Goal: Check status: Check status

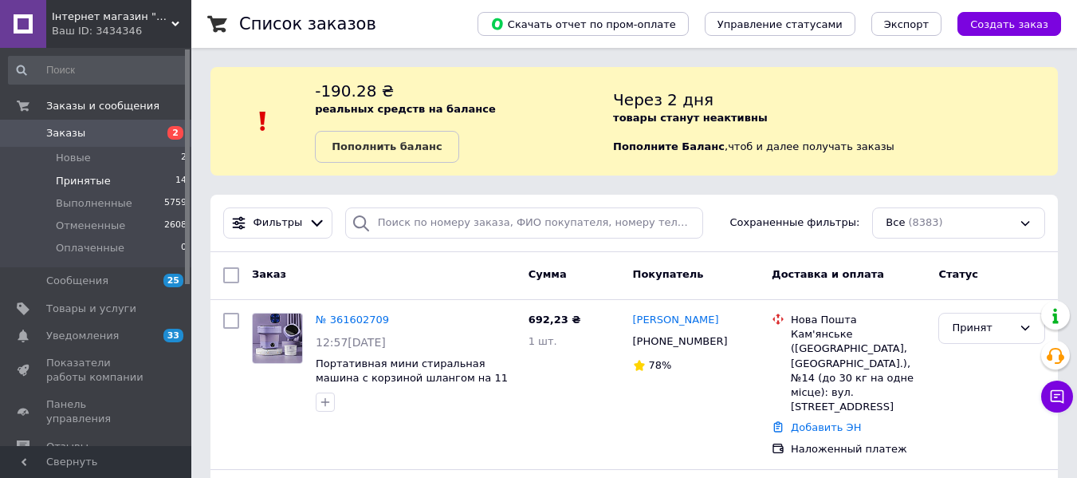
click at [102, 174] on span "Принятые" at bounding box center [83, 181] width 55 height 14
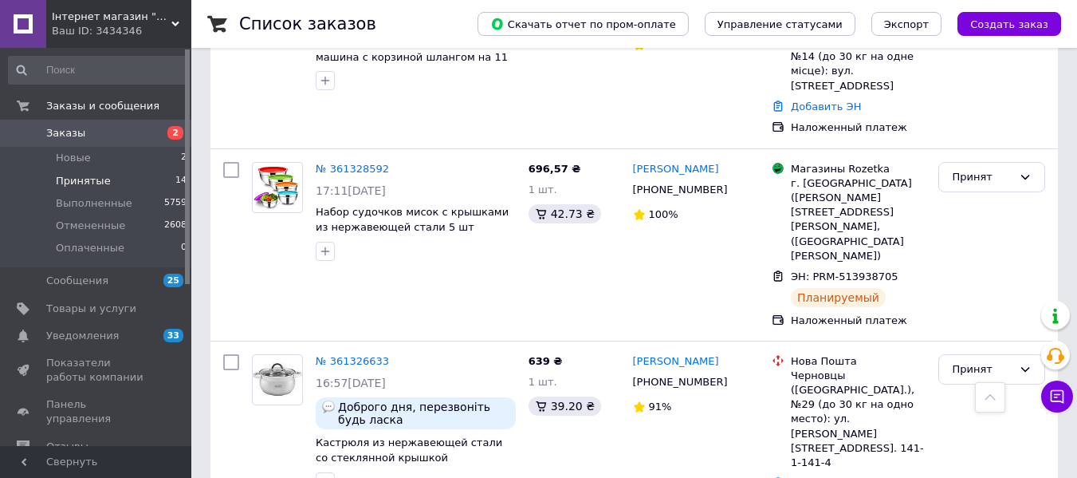
scroll to position [399, 0]
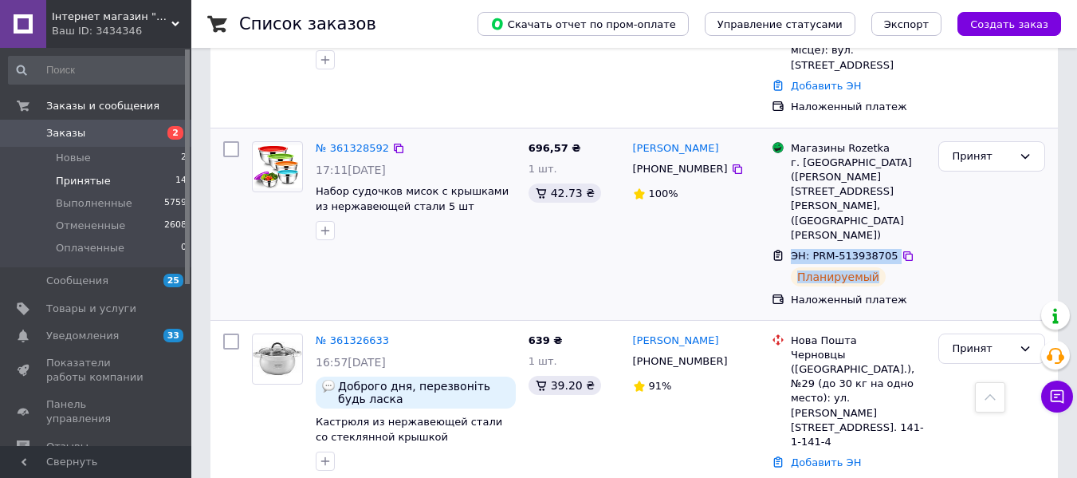
drag, startPoint x: 794, startPoint y: 208, endPoint x: 881, endPoint y: 234, distance: 90.8
click at [881, 246] on div "ЭН: PRM-513938705 Планируемый" at bounding box center [858, 268] width 141 height 44
copy div "ЭН: PRM-513938705 Планируемый"
click at [596, 211] on div "696,57 ₴ 1 шт. 42.73 ₴" at bounding box center [574, 224] width 104 height 179
drag, startPoint x: 526, startPoint y: 131, endPoint x: 580, endPoint y: 135, distance: 53.6
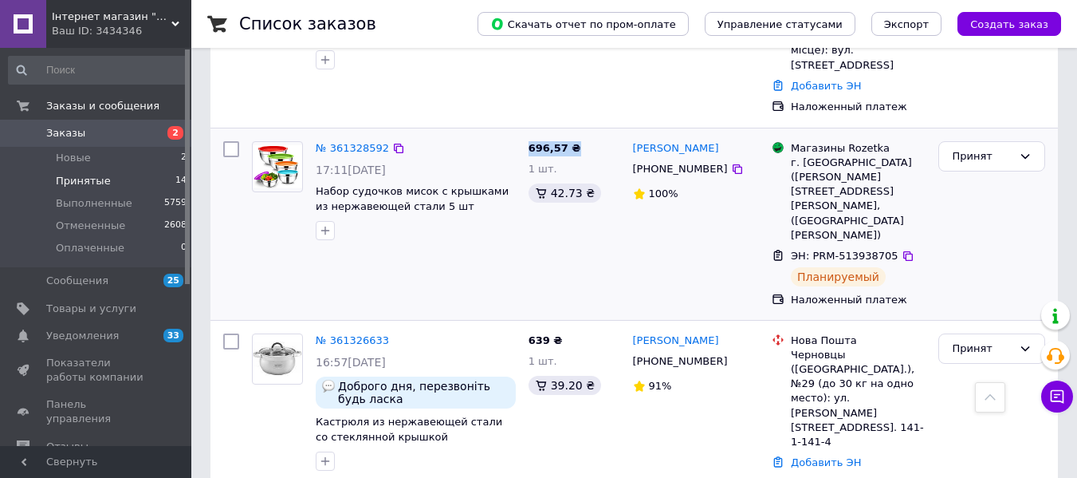
click at [580, 135] on div "696,57 ₴ 1 шт. 42.73 ₴" at bounding box center [574, 224] width 104 height 179
copy span "696,57 ₴"
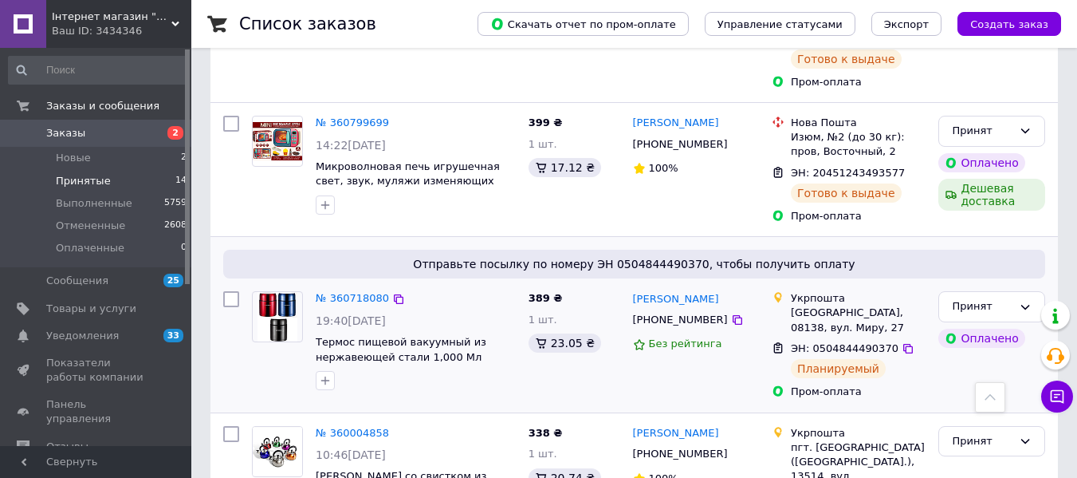
scroll to position [1435, 0]
drag, startPoint x: 794, startPoint y: 222, endPoint x: 877, endPoint y: 238, distance: 84.4
click at [877, 337] on div "ЭН: 0504844490370 Планируемый" at bounding box center [858, 359] width 141 height 44
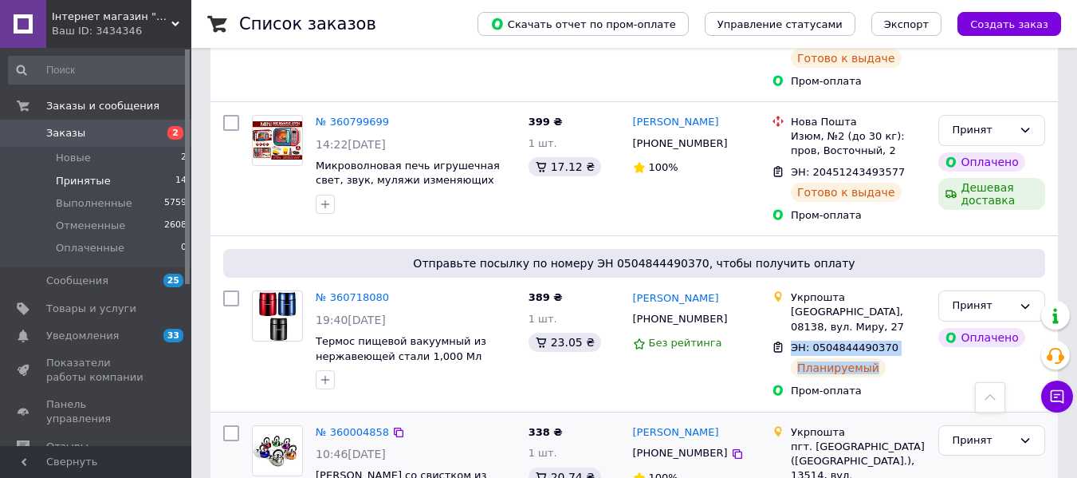
copy div "ЭН: 0504844490370 Планируемый"
click at [533, 284] on div "389 ₴ 1 шт. 23.05 ₴" at bounding box center [574, 344] width 104 height 120
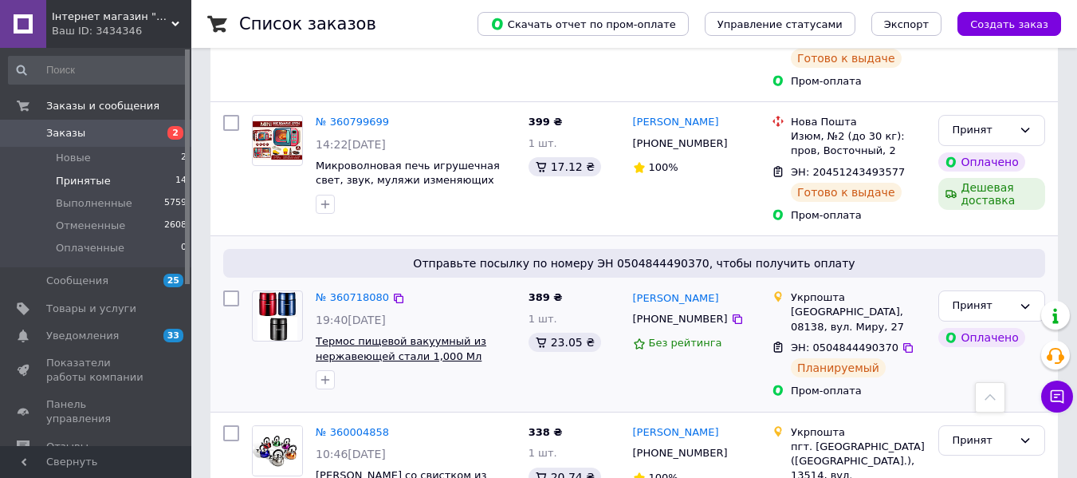
click at [479, 335] on span "Термос пищевой вакуумный из нержавеющей стали 1,000 Мл Edenberg EB-3510" at bounding box center [401, 355] width 171 height 41
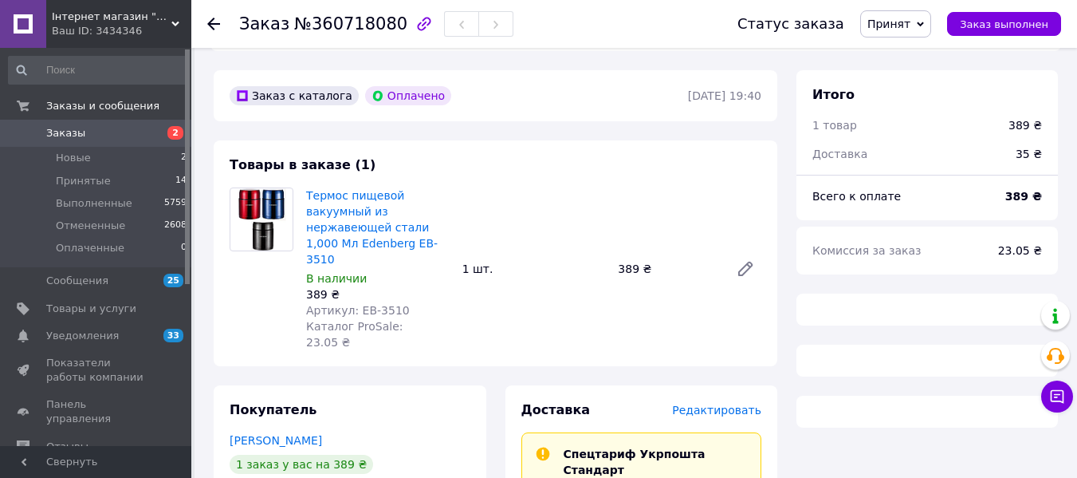
scroll to position [478, 0]
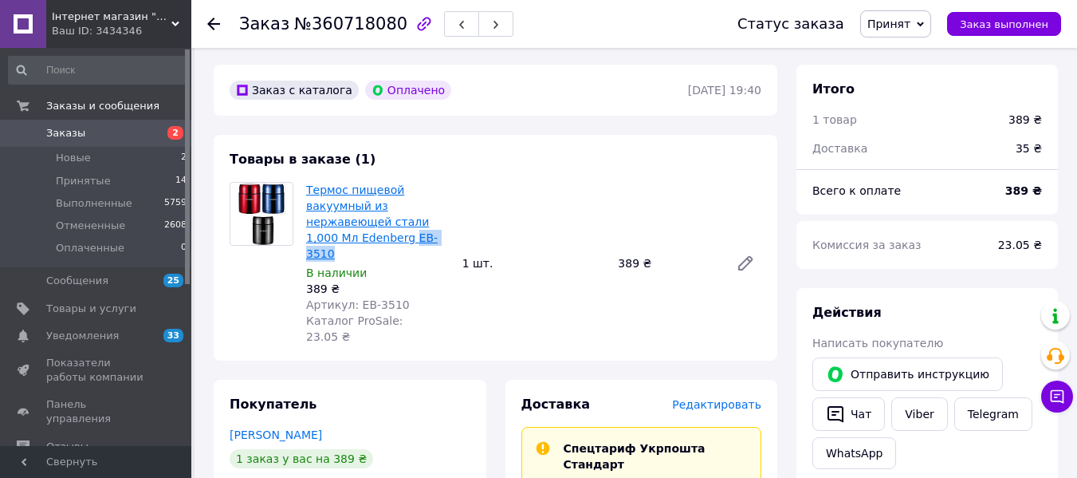
drag, startPoint x: 424, startPoint y: 206, endPoint x: 376, endPoint y: 205, distance: 48.6
click at [376, 205] on span "Термос пищевой вакуумный из нержавеющей стали 1,000 Мл Edenberg EB-3510" at bounding box center [378, 222] width 144 height 80
copy link "EB-3510"
